Goal: Transaction & Acquisition: Purchase product/service

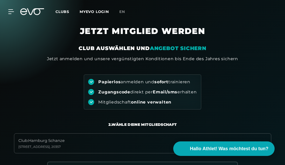
click at [31, 14] on icon at bounding box center [32, 11] width 24 height 7
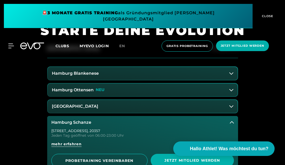
scroll to position [173, 0]
click at [104, 57] on button "[GEOGRAPHIC_DATA] 4 Standorte" at bounding box center [142, 48] width 191 height 19
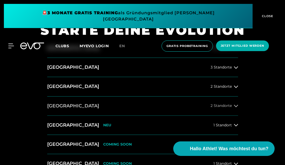
click at [107, 103] on button "[GEOGRAPHIC_DATA] 2 Standorte" at bounding box center [142, 106] width 191 height 19
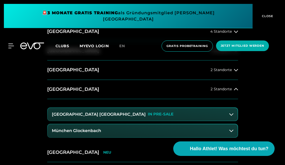
scroll to position [189, 0]
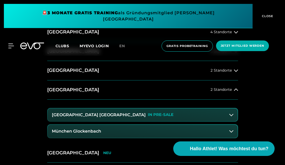
click at [148, 116] on p "IN PRE-SALE" at bounding box center [161, 115] width 26 height 4
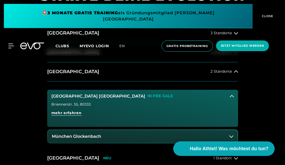
scroll to position [207, 0]
click at [75, 114] on span "mehr erfahren" at bounding box center [66, 113] width 30 height 5
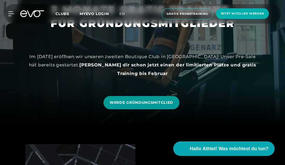
scroll to position [38, 0]
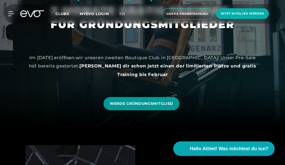
click at [136, 105] on span "WERDE GRÜNDUNGSMITGLIED" at bounding box center [142, 103] width 64 height 5
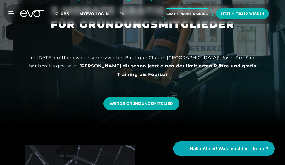
click at [29, 15] on icon at bounding box center [32, 13] width 24 height 7
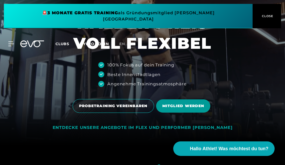
click at [183, 104] on span "MITGLIED WERDEN" at bounding box center [184, 105] width 42 height 5
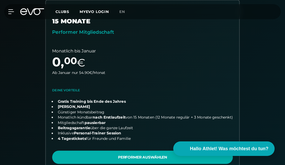
scroll to position [160, 0]
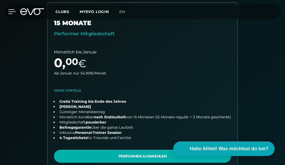
click at [11, 13] on icon at bounding box center [12, 11] width 8 height 5
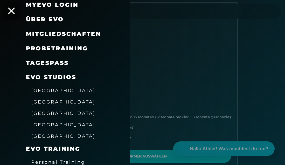
click at [12, 11] on icon at bounding box center [11, 11] width 7 height 7
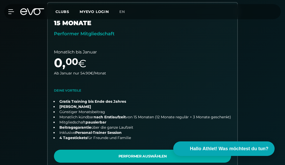
click at [31, 14] on icon at bounding box center [35, 11] width 17 height 7
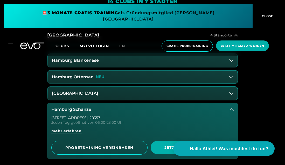
scroll to position [185, 0]
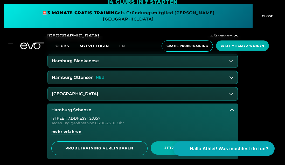
click at [67, 74] on button "Hamburg Ottensen NEU" at bounding box center [143, 77] width 190 height 13
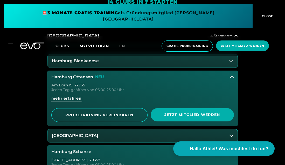
click at [71, 97] on span "mehr erfahren" at bounding box center [66, 98] width 30 height 5
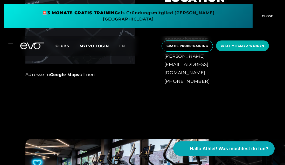
scroll to position [276, 0]
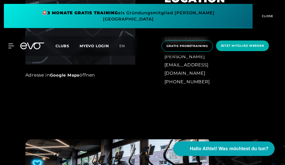
click at [29, 43] on icon at bounding box center [35, 46] width 17 height 7
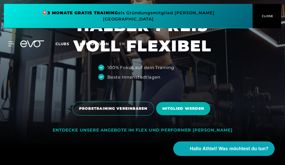
scroll to position [17, 0]
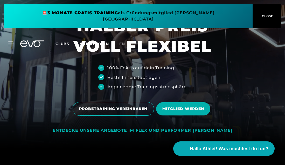
click at [11, 42] on icon at bounding box center [10, 44] width 5 height 4
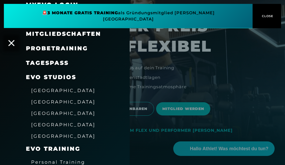
click at [73, 30] on div "Mitgliedschaften" at bounding box center [63, 34] width 75 height 8
click at [73, 34] on span "Mitgliedschaften" at bounding box center [63, 33] width 75 height 7
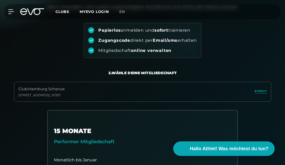
scroll to position [110, 0]
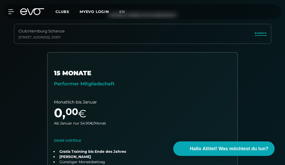
click at [262, 34] on span "ändern" at bounding box center [261, 33] width 12 height 4
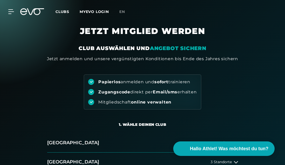
scroll to position [0, 0]
click at [244, 76] on div "Papierlos anmelden und sofort trainieren Zugangscode direkt per Email/sms erhal…" at bounding box center [142, 86] width 285 height 48
